Goal: Task Accomplishment & Management: Use online tool/utility

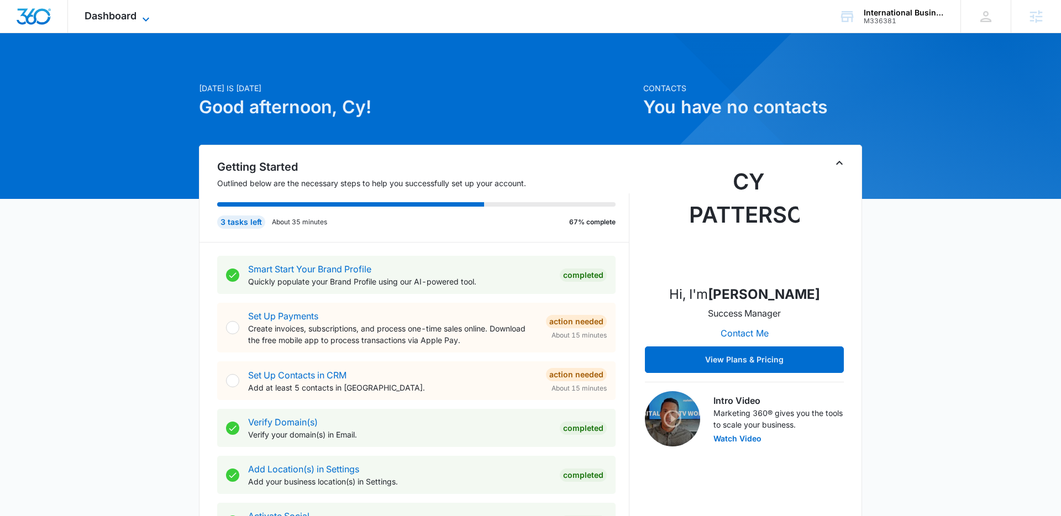
click at [108, 18] on span "Dashboard" at bounding box center [111, 16] width 52 height 12
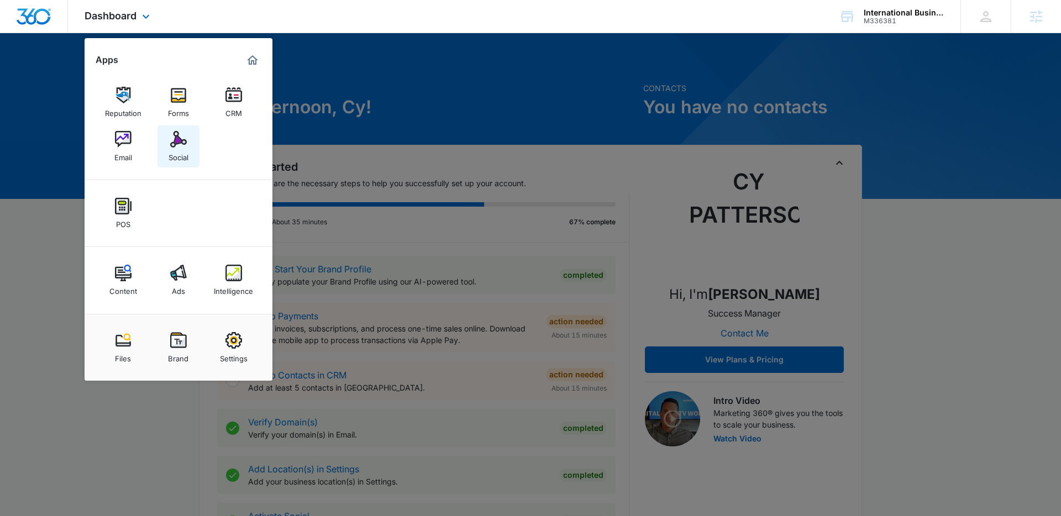
click at [178, 149] on div "Social" at bounding box center [179, 155] width 20 height 14
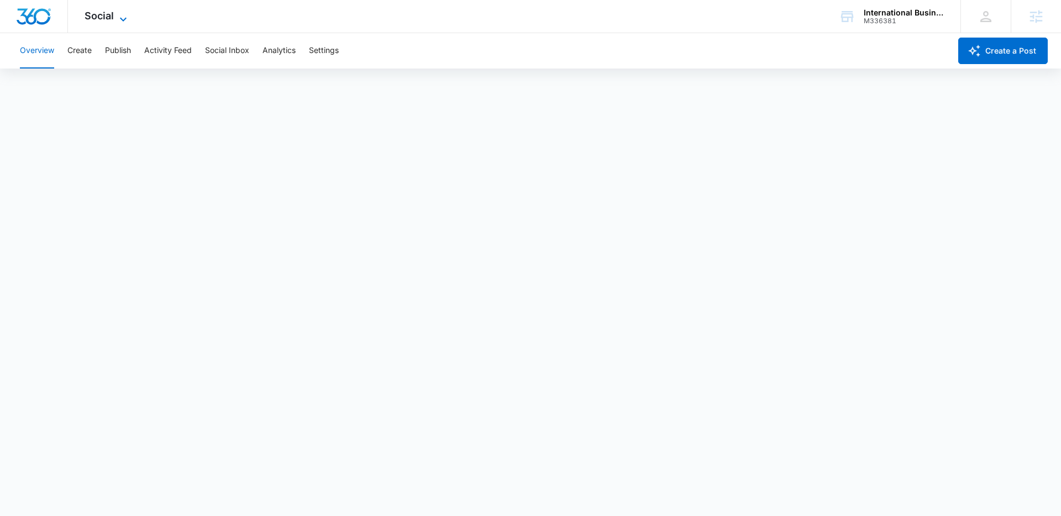
click at [117, 15] on icon at bounding box center [123, 19] width 13 height 13
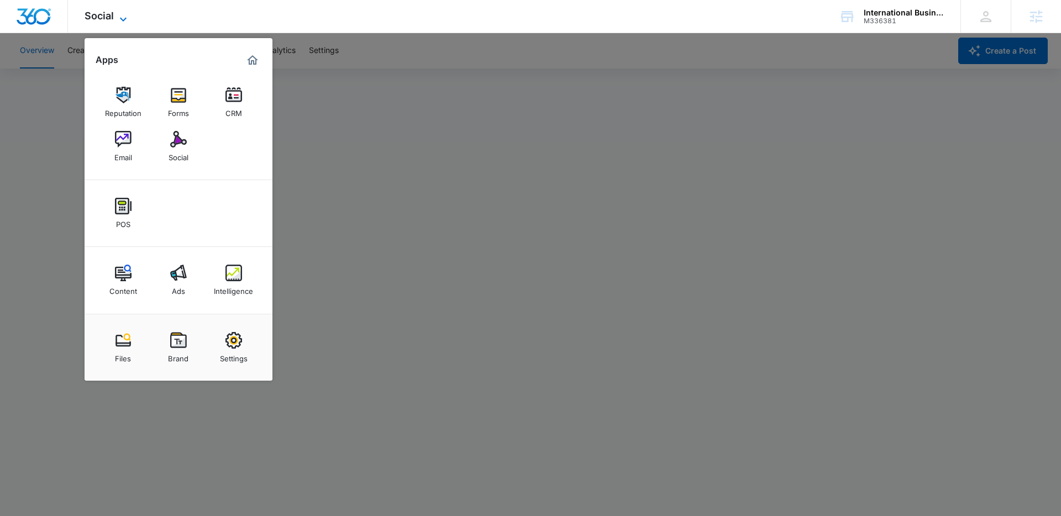
click at [117, 15] on icon at bounding box center [123, 19] width 13 height 13
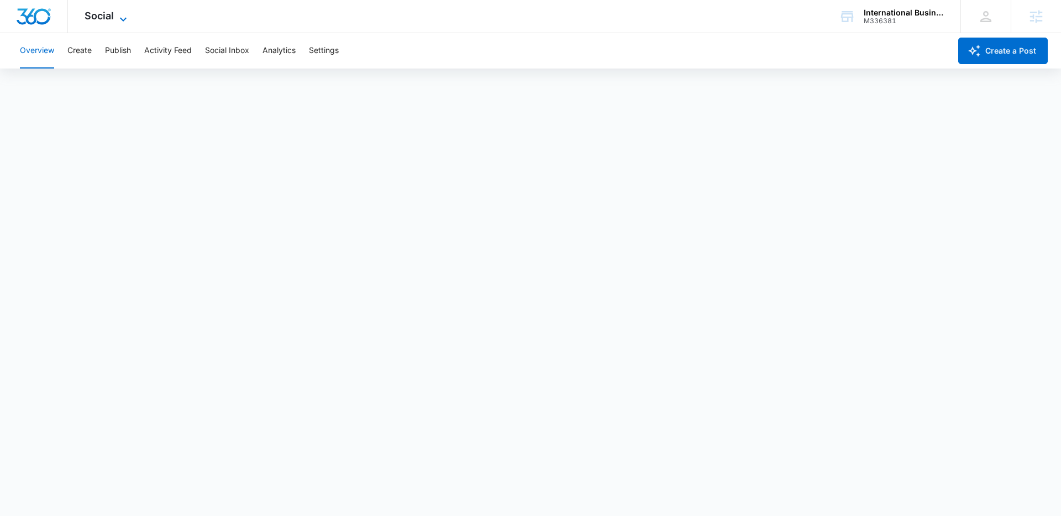
click at [117, 15] on icon at bounding box center [123, 19] width 13 height 13
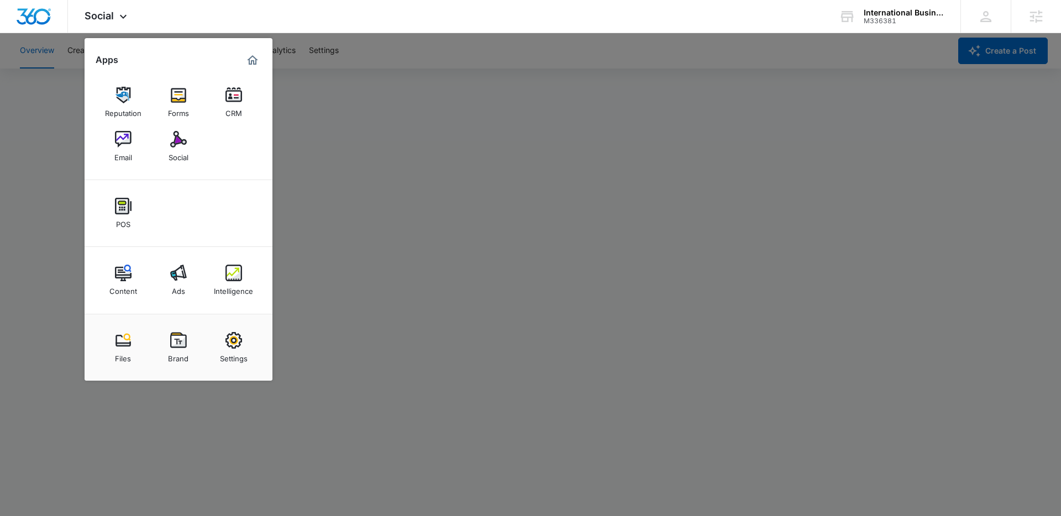
click at [60, 177] on div at bounding box center [530, 258] width 1061 height 516
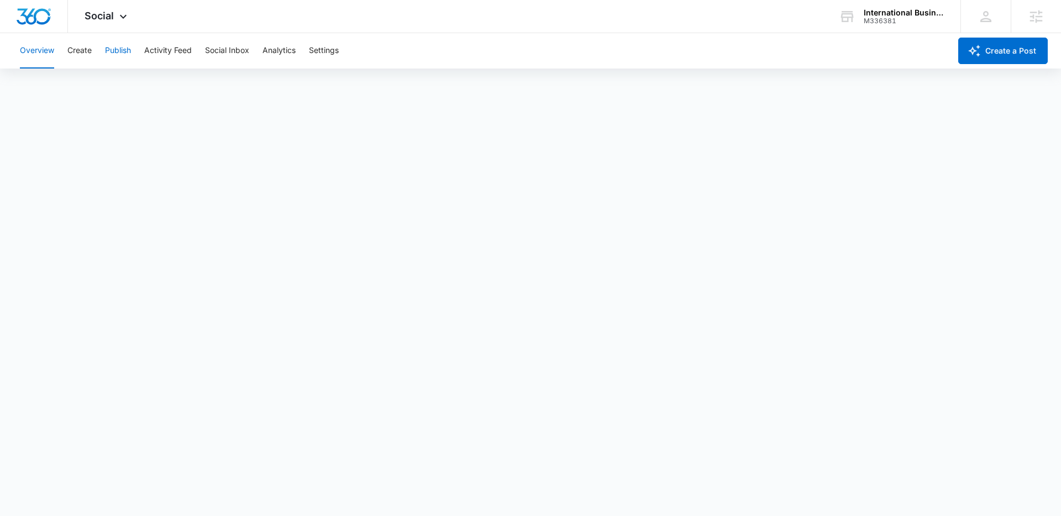
click at [127, 46] on button "Publish" at bounding box center [118, 50] width 26 height 35
click at [80, 45] on button "Create" at bounding box center [79, 50] width 24 height 35
click at [114, 56] on button "Publish" at bounding box center [118, 50] width 26 height 35
click at [72, 54] on button "Create" at bounding box center [79, 50] width 24 height 35
